Goal: Information Seeking & Learning: Compare options

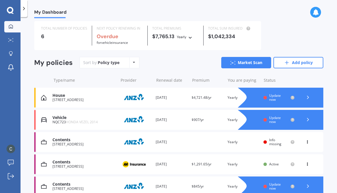
scroll to position [15, 0]
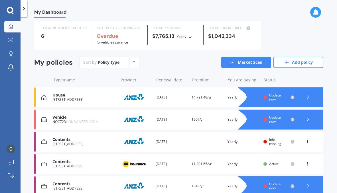
click at [91, 120] on div "Vehicle" at bounding box center [83, 117] width 63 height 5
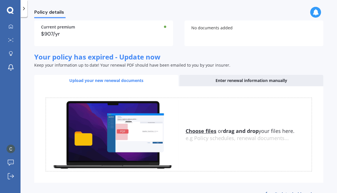
scroll to position [68, 0]
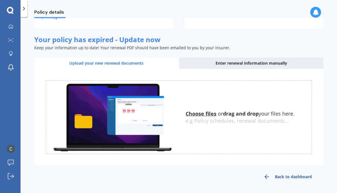
click at [258, 64] on div "Enter renewal information manually" at bounding box center [251, 63] width 144 height 11
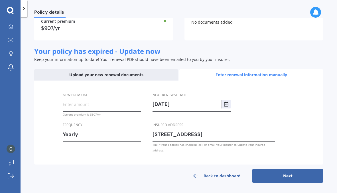
scroll to position [51, 0]
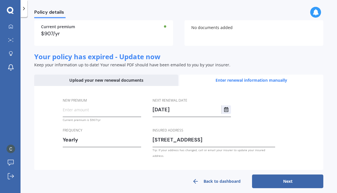
click at [184, 111] on input "08/09/2025" at bounding box center [187, 110] width 69 height 9
type input "[DATE]"
click at [80, 113] on input "New premium" at bounding box center [102, 110] width 78 height 9
type input "$1,033.23"
click at [185, 110] on input "[DATE]" at bounding box center [187, 110] width 69 height 9
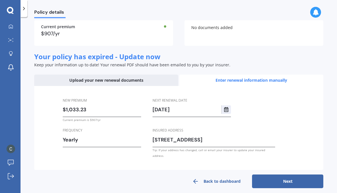
type input "08/09/2025"
click at [278, 177] on button "Next" at bounding box center [287, 182] width 71 height 14
click at [227, 110] on icon "Select date" at bounding box center [226, 109] width 5 height 5
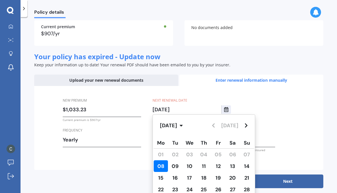
click at [163, 165] on span "08" at bounding box center [160, 166] width 7 height 7
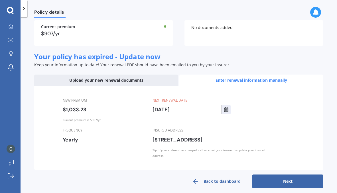
click at [189, 101] on label "Next renewal date" at bounding box center [191, 101] width 76 height 6
click at [274, 176] on button "Next" at bounding box center [287, 182] width 71 height 14
click at [130, 80] on div "Upload your new renewal documents" at bounding box center [106, 80] width 144 height 11
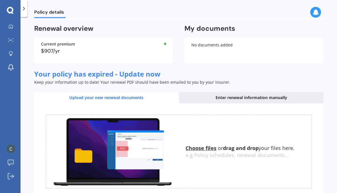
scroll to position [68, 0]
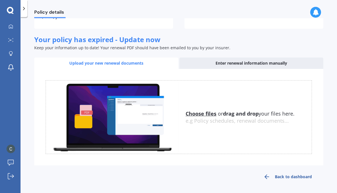
click at [278, 174] on link "Back to dashboard" at bounding box center [287, 177] width 71 height 14
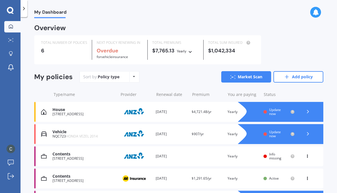
click at [270, 134] on span "Update now" at bounding box center [275, 134] width 12 height 9
click at [305, 133] on icon at bounding box center [308, 134] width 6 height 6
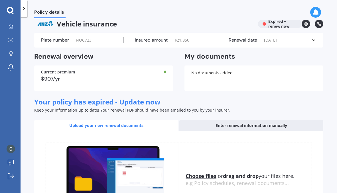
scroll to position [6, 0]
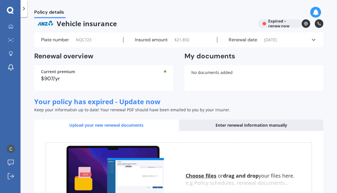
click at [311, 41] on icon at bounding box center [314, 40] width 6 height 6
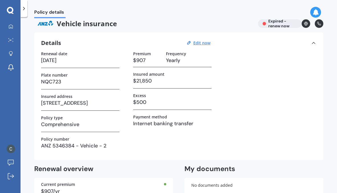
click at [73, 60] on h3 "08/09/2024" at bounding box center [80, 60] width 78 height 9
click at [199, 45] on u "Edit now" at bounding box center [201, 42] width 17 height 5
select select "08"
select select "09"
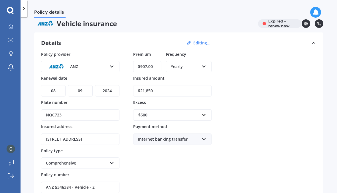
click at [114, 91] on select "YYYY 2027 2026 2025 2024 2023 2022 2021 2020 2019 2018 2017 2016 2015 2014 2013…" at bounding box center [107, 90] width 25 height 11
select select "2025"
click at [177, 90] on input "$21,850" at bounding box center [172, 90] width 78 height 11
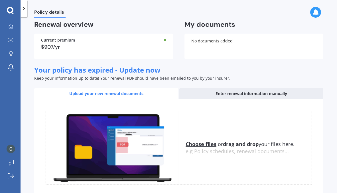
scroll to position [213, 0]
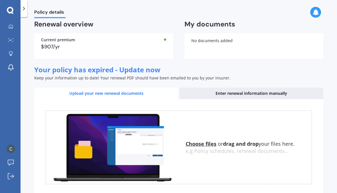
click at [252, 91] on div "Enter renewal information manually" at bounding box center [251, 93] width 144 height 11
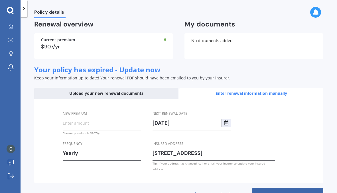
click at [188, 126] on input "08/09/2025" at bounding box center [187, 123] width 69 height 9
type input "[DATE]"
click at [89, 124] on input "Premium" at bounding box center [102, 123] width 78 height 9
type input "$1,033.23"
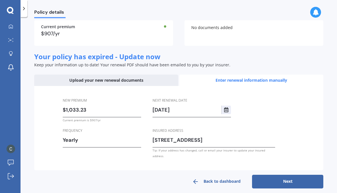
click at [288, 175] on button "Next" at bounding box center [287, 182] width 71 height 14
select select "08"
select select "09"
select select "2026"
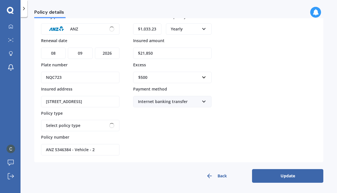
scroll to position [52, 0]
click at [165, 54] on input "$21,850" at bounding box center [172, 53] width 78 height 11
type input "$2"
type input "$16,540"
click at [186, 134] on div "Premium $1,033.23 Frequency Yearly Yearly Six-Monthly Quarterly Monthly Fortnig…" at bounding box center [172, 85] width 78 height 142
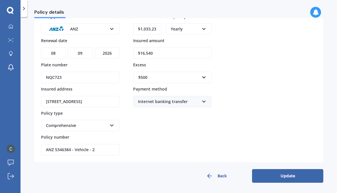
click at [276, 177] on button "Update" at bounding box center [287, 176] width 71 height 14
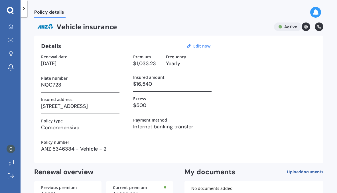
scroll to position [4, 0]
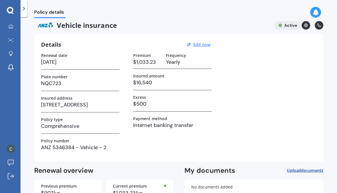
click at [304, 27] on icon at bounding box center [306, 25] width 4 height 4
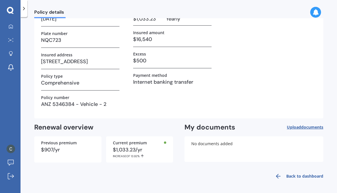
scroll to position [0, 0]
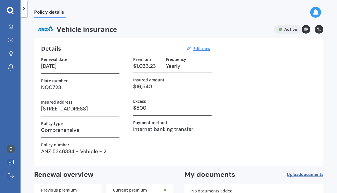
click at [25, 9] on icon at bounding box center [24, 9] width 6 height 6
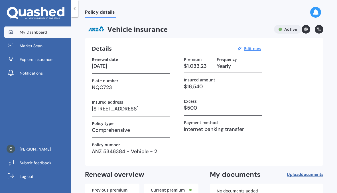
click at [47, 32] on link "My Dashboard" at bounding box center [37, 32] width 67 height 11
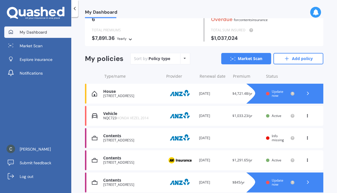
scroll to position [48, 0]
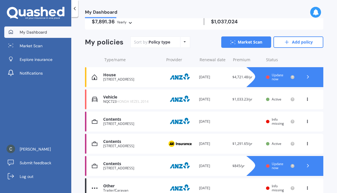
click at [306, 99] on icon at bounding box center [308, 98] width 4 height 3
click at [328, 94] on div "My Dashboard Overview TOTAL NUMBER OF POLICIES 6 NEXT POLICY RENEWING IN Overdu…" at bounding box center [204, 106] width 266 height 176
click at [231, 42] on icon at bounding box center [233, 43] width 5 height 4
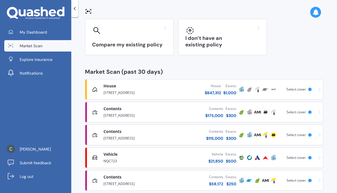
scroll to position [57, 0]
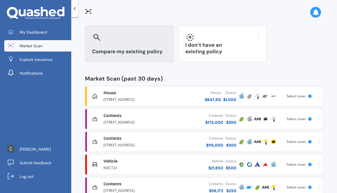
scroll to position [57, 0]
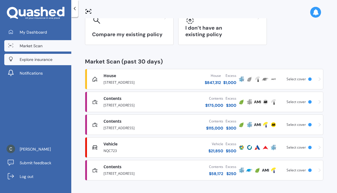
click at [42, 60] on span "Explore insurance" at bounding box center [36, 60] width 33 height 6
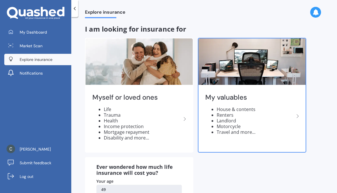
click at [299, 110] on div "My valuables House & contents Renters Landlord Motorcycle Travel and more..." at bounding box center [252, 116] width 107 height 60
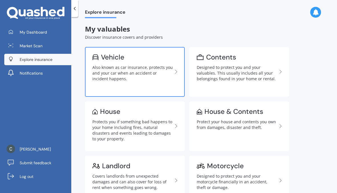
click at [126, 68] on div "Also known as car insurance, protects you and your car when an accident or inci…" at bounding box center [132, 73] width 80 height 17
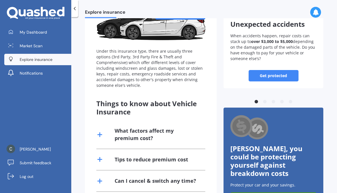
scroll to position [120, 0]
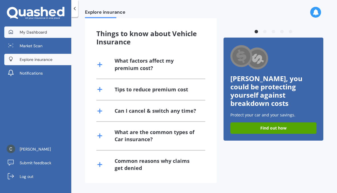
click at [37, 34] on span "My Dashboard" at bounding box center [33, 32] width 27 height 6
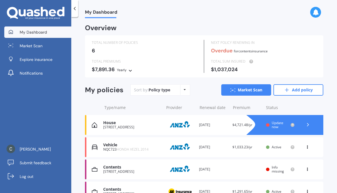
click at [306, 148] on icon at bounding box center [308, 146] width 4 height 3
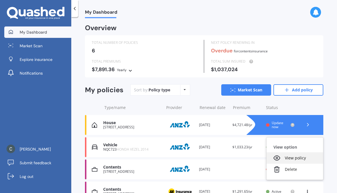
click at [291, 158] on div "View policy" at bounding box center [295, 158] width 56 height 11
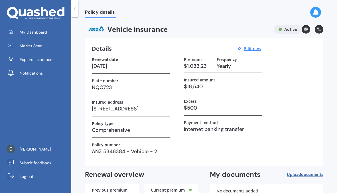
click at [76, 7] on icon at bounding box center [75, 9] width 6 height 6
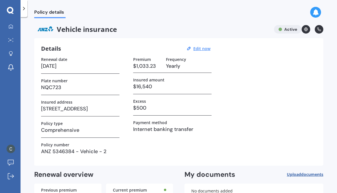
click at [23, 10] on polyline at bounding box center [23, 8] width 1 height 3
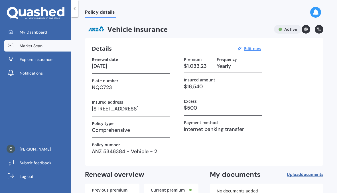
click at [26, 47] on span "Market Scan" at bounding box center [31, 46] width 23 height 6
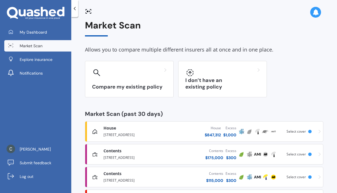
scroll to position [5, 0]
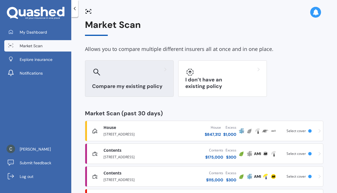
click at [134, 79] on div "Compare my existing policy" at bounding box center [129, 78] width 89 height 37
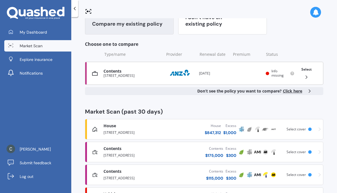
scroll to position [117, 0]
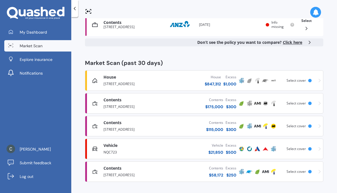
click at [126, 148] on div "Vehicle Comprehensive" at bounding box center [134, 146] width 61 height 6
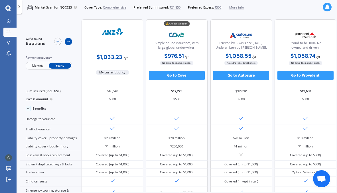
click at [69, 44] on div at bounding box center [68, 41] width 7 height 7
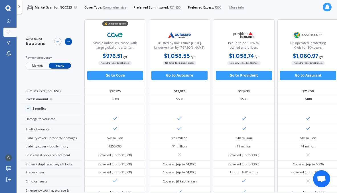
click at [68, 40] on icon at bounding box center [69, 42] width 4 height 4
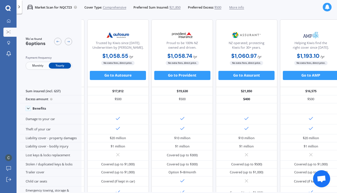
click at [19, 6] on polyline at bounding box center [19, 7] width 1 height 2
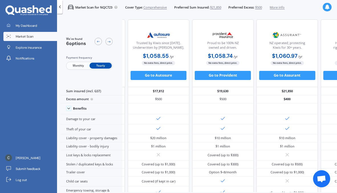
click at [37, 36] on link "Market Scan" at bounding box center [30, 36] width 54 height 9
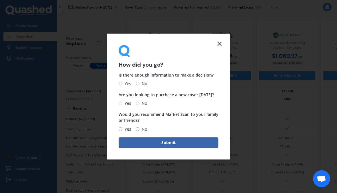
click at [219, 43] on line at bounding box center [219, 43] width 3 height 3
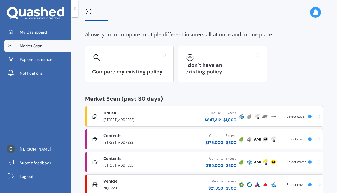
scroll to position [57, 0]
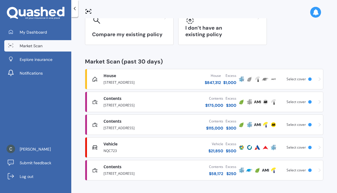
click at [318, 148] on link "Vehicle Comprehensive NQC723 Vehicle $ 21,850 Excess $ 500 Scanned [DATE] Selec…" at bounding box center [204, 148] width 239 height 21
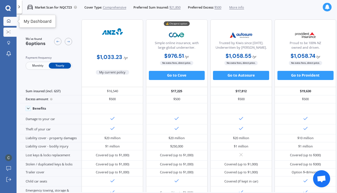
click at [9, 25] on link "My Dashboard" at bounding box center [9, 21] width 13 height 9
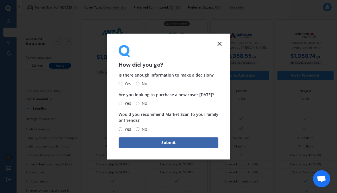
click at [221, 44] on icon at bounding box center [219, 44] width 7 height 7
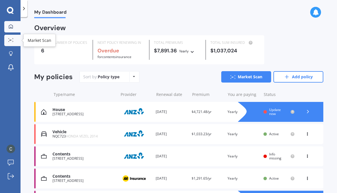
click at [14, 41] on div at bounding box center [11, 40] width 9 height 4
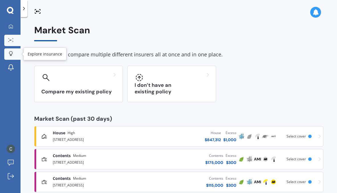
click at [12, 54] on icon at bounding box center [11, 53] width 4 height 5
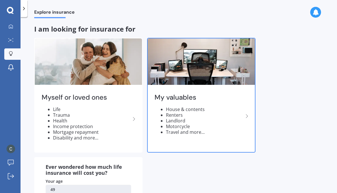
click at [197, 115] on li "Renters" at bounding box center [205, 115] width 78 height 6
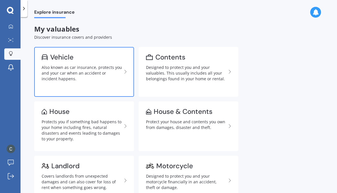
click at [99, 76] on div "Also known as car insurance, protects you and your car when an accident or inci…" at bounding box center [82, 73] width 80 height 17
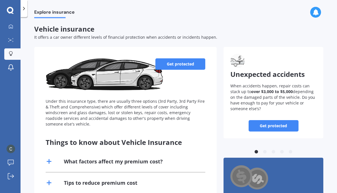
click at [165, 65] on link "Get protected" at bounding box center [180, 63] width 50 height 11
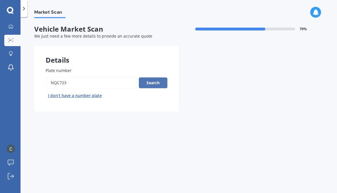
click at [157, 83] on button "Search" at bounding box center [153, 83] width 29 height 11
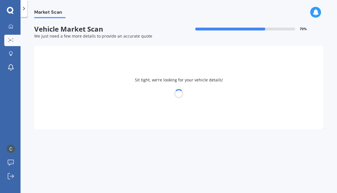
select select "HONDA"
select select "VEZEL"
select select "29"
select select "11"
select select "1975"
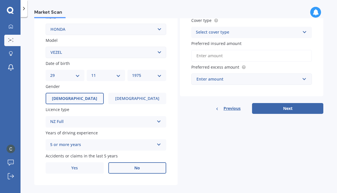
scroll to position [114, 0]
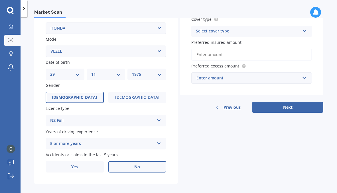
click at [77, 74] on select "DD 01 02 03 04 05 06 07 08 09 10 11 12 13 14 15 16 17 18 19 20 21 22 23 24 25 2…" at bounding box center [65, 74] width 30 height 6
select select "08"
click at [120, 76] on div "MM 01 02 03 04 05 06 07 08 09 10 11 12" at bounding box center [106, 74] width 39 height 11
click at [119, 75] on select "MM 01 02 03 04 05 06 07 08 09 10 11 12" at bounding box center [106, 74] width 30 height 6
select select "09"
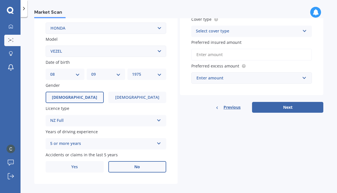
click at [157, 74] on select "YYYY 2025 2024 2023 2022 2021 2020 2019 2018 2017 2016 2015 2014 2013 2012 2011…" at bounding box center [147, 74] width 30 height 6
select select "1987"
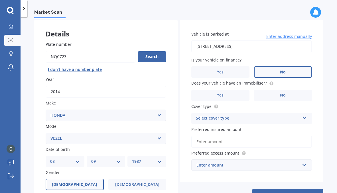
scroll to position [31, 0]
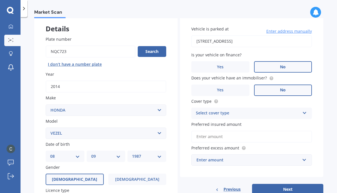
click at [280, 91] on span "No" at bounding box center [283, 90] width 6 height 5
click at [0, 0] on input "No" at bounding box center [0, 0] width 0 height 0
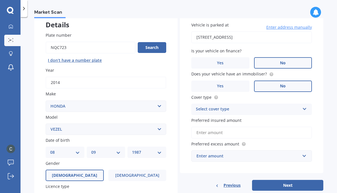
scroll to position [37, 0]
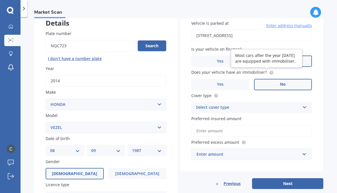
click at [271, 72] on icon at bounding box center [271, 72] width 1 height 1
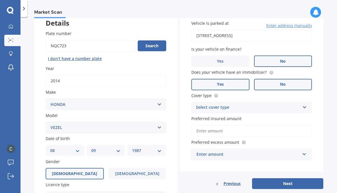
click at [229, 82] on label "Yes" at bounding box center [220, 84] width 58 height 11
click at [0, 0] on input "Yes" at bounding box center [0, 0] width 0 height 0
click at [299, 107] on div "Select cover type Comprehensive Third Party, Fire & Theft Third Party" at bounding box center [251, 107] width 121 height 11
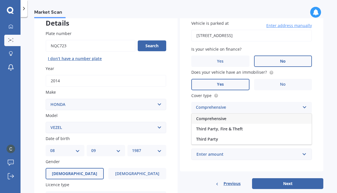
click at [263, 119] on div "Comprehensive" at bounding box center [252, 119] width 120 height 10
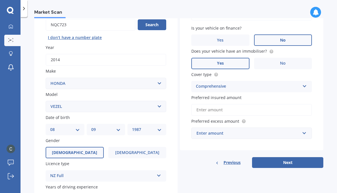
scroll to position [61, 0]
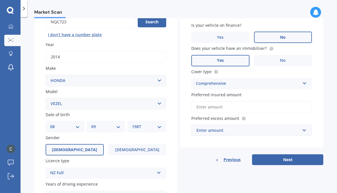
click at [250, 107] on input "Preferred insured amount" at bounding box center [251, 107] width 121 height 12
type input "$16,540"
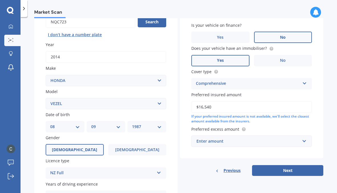
click at [246, 140] on div "Enter amount" at bounding box center [249, 141] width 104 height 6
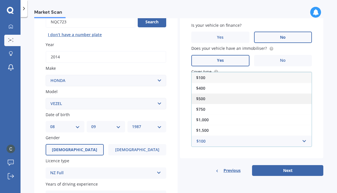
click at [214, 94] on div "$500" at bounding box center [252, 99] width 120 height 11
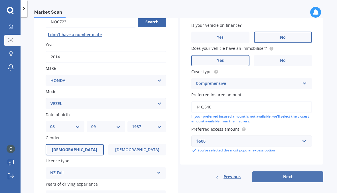
click at [287, 180] on button "Next" at bounding box center [287, 177] width 71 height 11
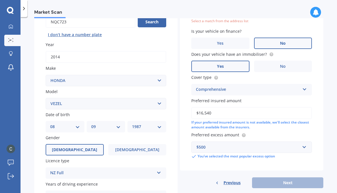
scroll to position [39, 0]
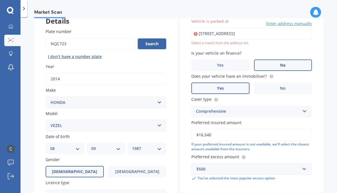
type input "[STREET_ADDRESS]"
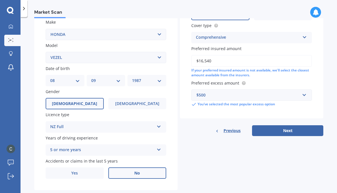
scroll to position [119, 0]
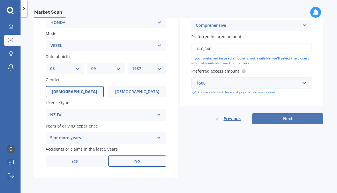
click at [286, 120] on button "Next" at bounding box center [287, 119] width 71 height 11
select select "08"
select select "09"
select select "1987"
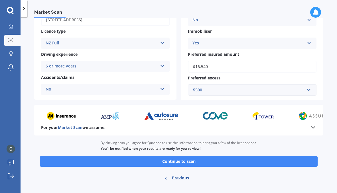
scroll to position [102, 0]
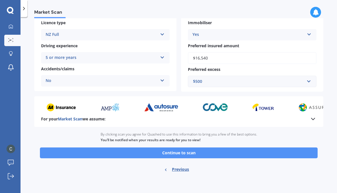
click at [196, 156] on button "Continue to scan" at bounding box center [179, 153] width 278 height 11
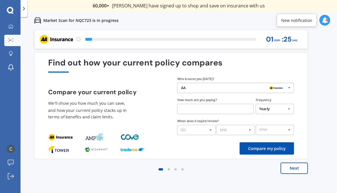
click at [239, 86] on div "AA AA Tower AMI State AMP ANZ ASB BNZ Trade Me Insurance Westpac Other" at bounding box center [235, 88] width 117 height 10
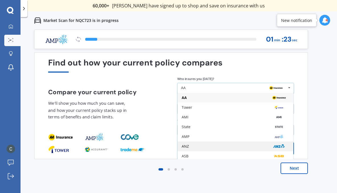
click at [215, 144] on div "ANZ" at bounding box center [236, 147] width 116 height 10
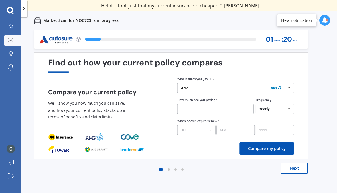
click at [239, 110] on input "text" at bounding box center [215, 109] width 76 height 10
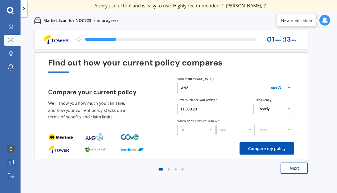
type input "$1,033.23"
click at [209, 130] on select "DD 01 02 03 04 05 06 07 08 09 10 11 12 13 14 15 16 17 18 19 20 21 22 23 24 25 2…" at bounding box center [196, 130] width 38 height 10
select select "08"
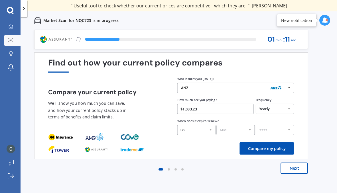
click at [236, 130] on select "MM 01 02 03 04 05 06 07 08 09 10 11 12" at bounding box center [236, 130] width 38 height 10
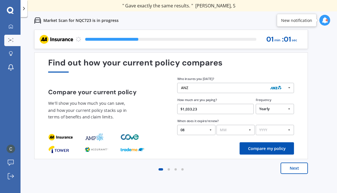
click at [245, 132] on select "MM 01 02 03 04 05 06 07 08 09 10 11 12" at bounding box center [236, 130] width 38 height 10
select select "09"
click at [275, 130] on select "YYYY 2026 2025 2024" at bounding box center [275, 130] width 38 height 10
select select "2026"
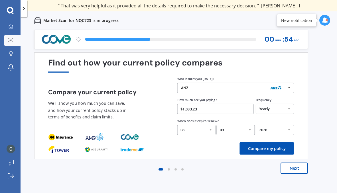
click at [273, 149] on button "Compare my policy" at bounding box center [267, 149] width 54 height 12
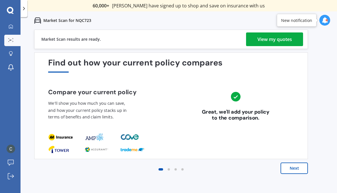
click at [273, 40] on div "View my quotes" at bounding box center [275, 40] width 35 height 14
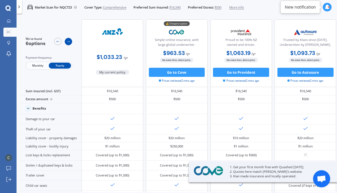
click at [69, 41] on icon at bounding box center [69, 42] width 4 height 4
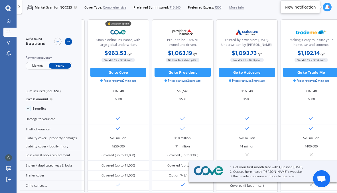
scroll to position [0, 77]
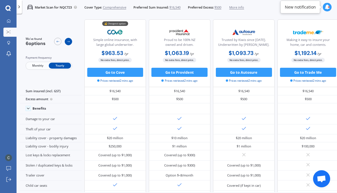
click at [70, 43] on icon at bounding box center [69, 42] width 4 height 4
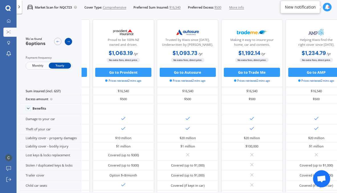
scroll to position [0, 154]
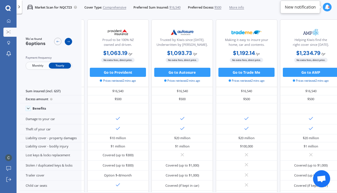
click at [69, 42] on icon at bounding box center [68, 42] width 3 height 2
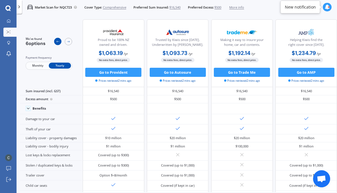
click at [59, 41] on icon at bounding box center [58, 42] width 4 height 4
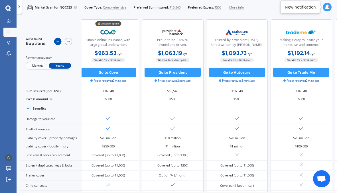
click at [59, 41] on icon at bounding box center [58, 42] width 4 height 4
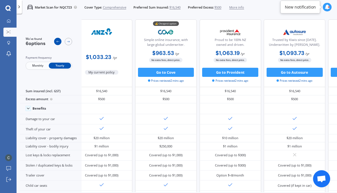
scroll to position [0, 9]
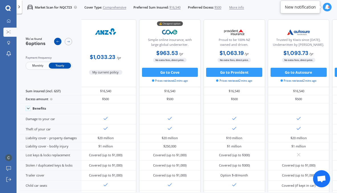
click at [59, 41] on icon at bounding box center [58, 42] width 4 height 4
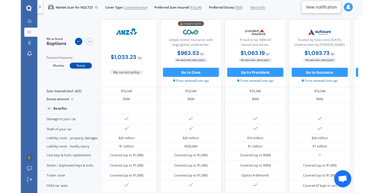
scroll to position [0, 0]
